Goal: Transaction & Acquisition: Purchase product/service

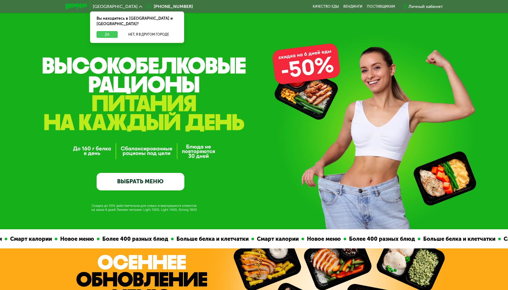
click at [114, 31] on button "Да" at bounding box center [106, 34] width 21 height 7
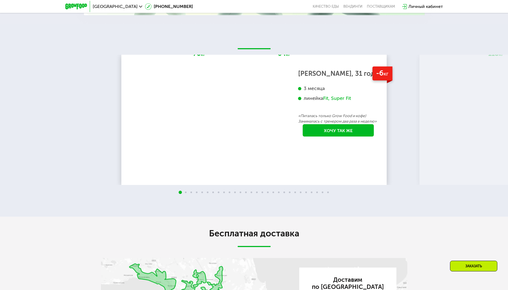
scroll to position [847, 0]
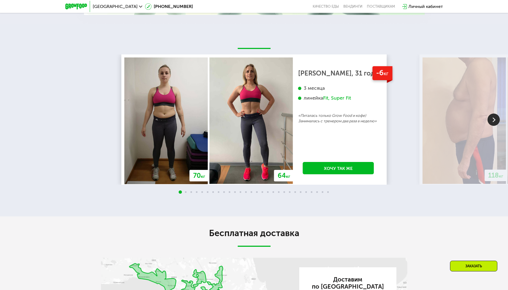
click at [495, 124] on img at bounding box center [493, 119] width 12 height 12
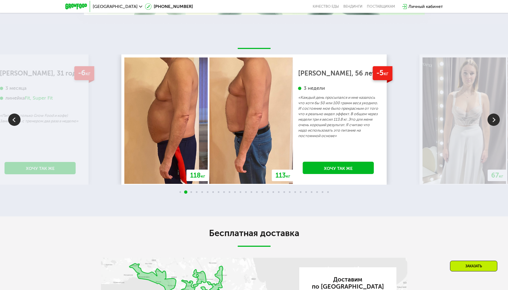
click at [494, 124] on img at bounding box center [493, 119] width 12 height 12
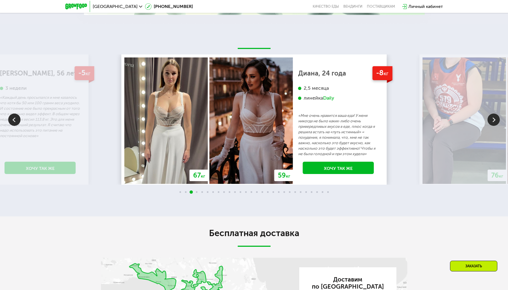
click at [494, 124] on img at bounding box center [493, 119] width 12 height 12
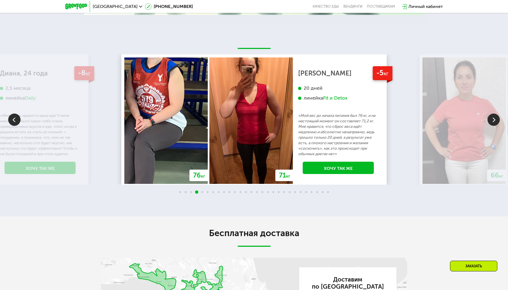
click at [494, 124] on img at bounding box center [493, 119] width 12 height 12
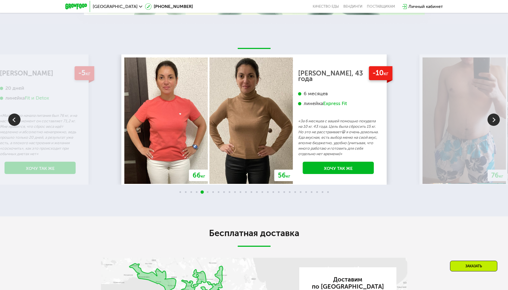
click at [494, 124] on img at bounding box center [493, 119] width 12 height 12
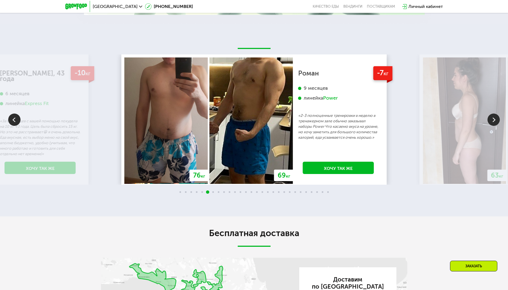
click at [494, 124] on img at bounding box center [493, 119] width 12 height 12
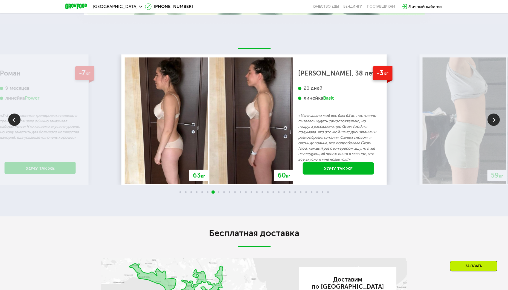
click at [494, 124] on img at bounding box center [493, 119] width 12 height 12
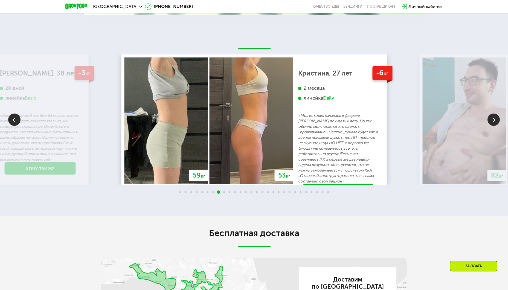
click at [493, 121] on img at bounding box center [493, 119] width 12 height 12
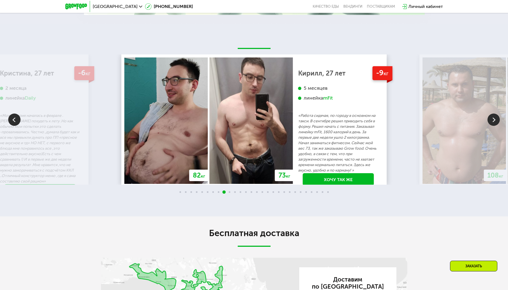
click at [491, 121] on img at bounding box center [493, 119] width 12 height 12
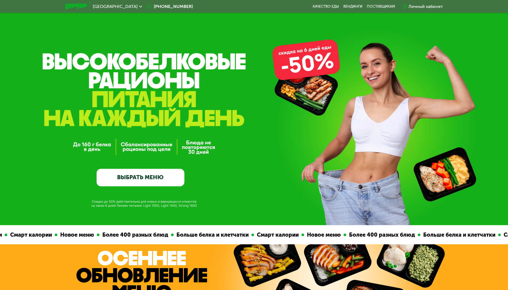
scroll to position [0, 0]
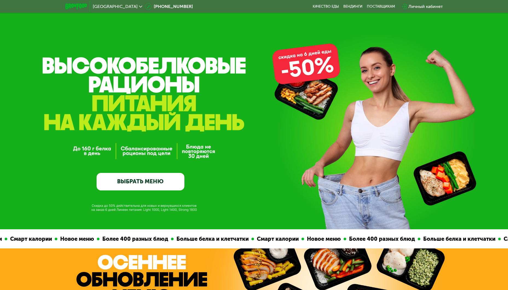
click at [153, 181] on link "ВЫБРАТЬ МЕНЮ" at bounding box center [140, 181] width 88 height 17
click at [135, 186] on link "ВЫБРАТЬ МЕНЮ" at bounding box center [140, 181] width 88 height 17
click at [118, 184] on link "ВЫБРАТЬ МЕНЮ" at bounding box center [140, 181] width 88 height 17
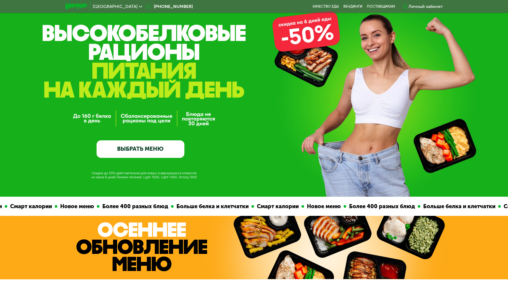
scroll to position [82, 0]
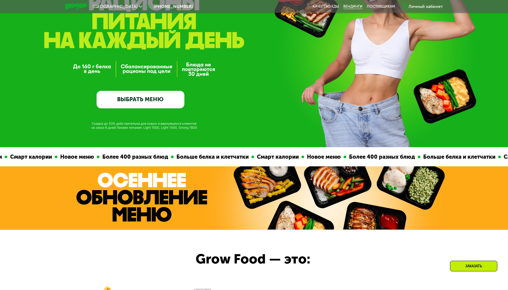
click at [355, 6] on link "Вендинги" at bounding box center [352, 6] width 19 height 4
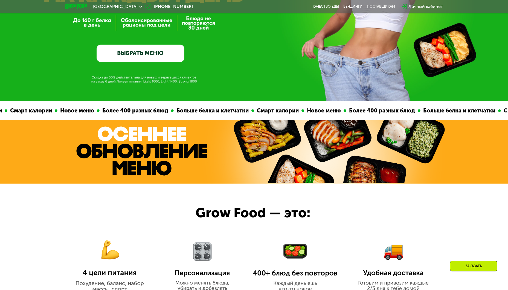
scroll to position [191, 0]
